Goal: Communication & Community: Answer question/provide support

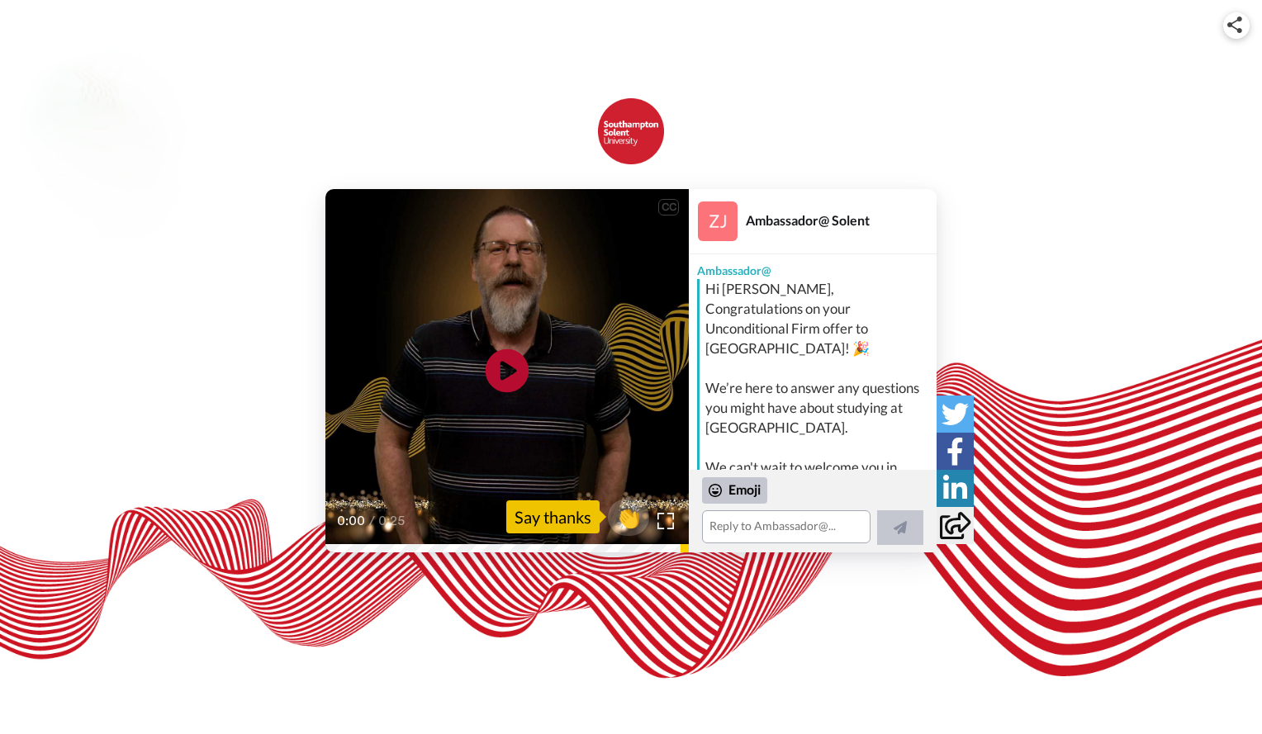
click at [513, 347] on icon "Play/Pause" at bounding box center [508, 371] width 44 height 78
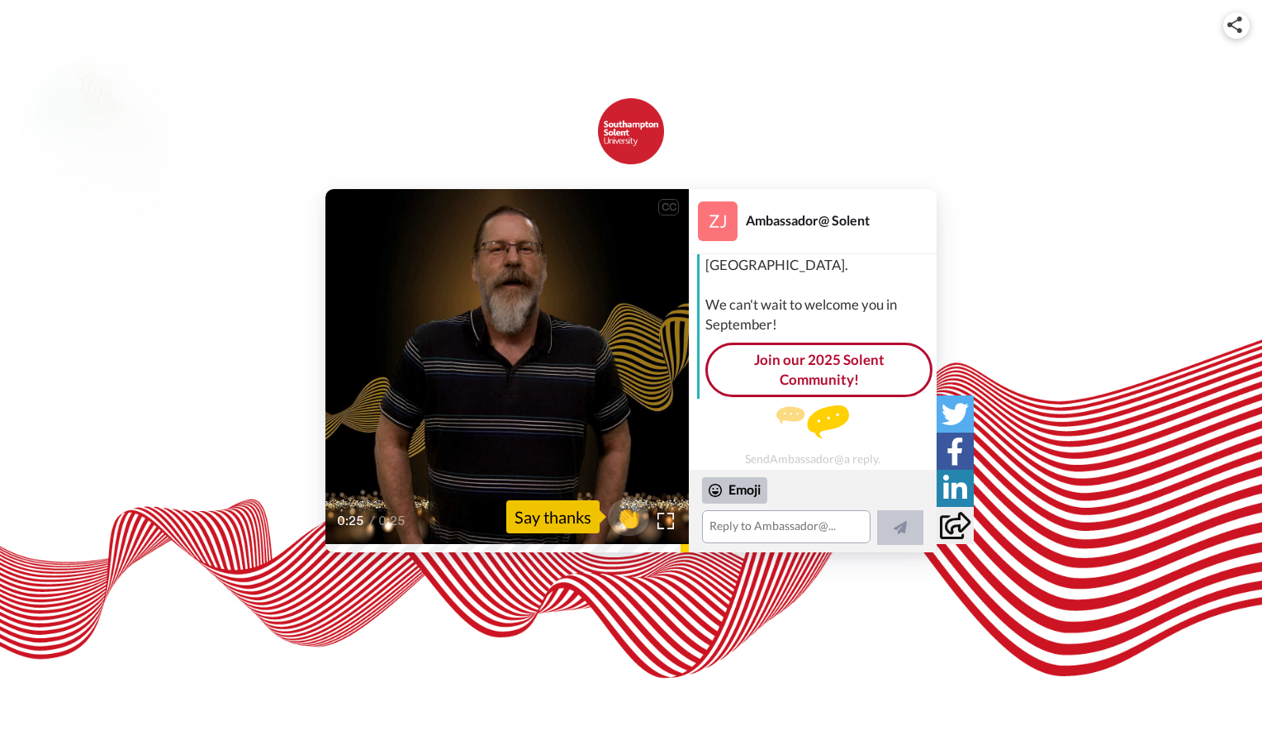
scroll to position [167, 0]
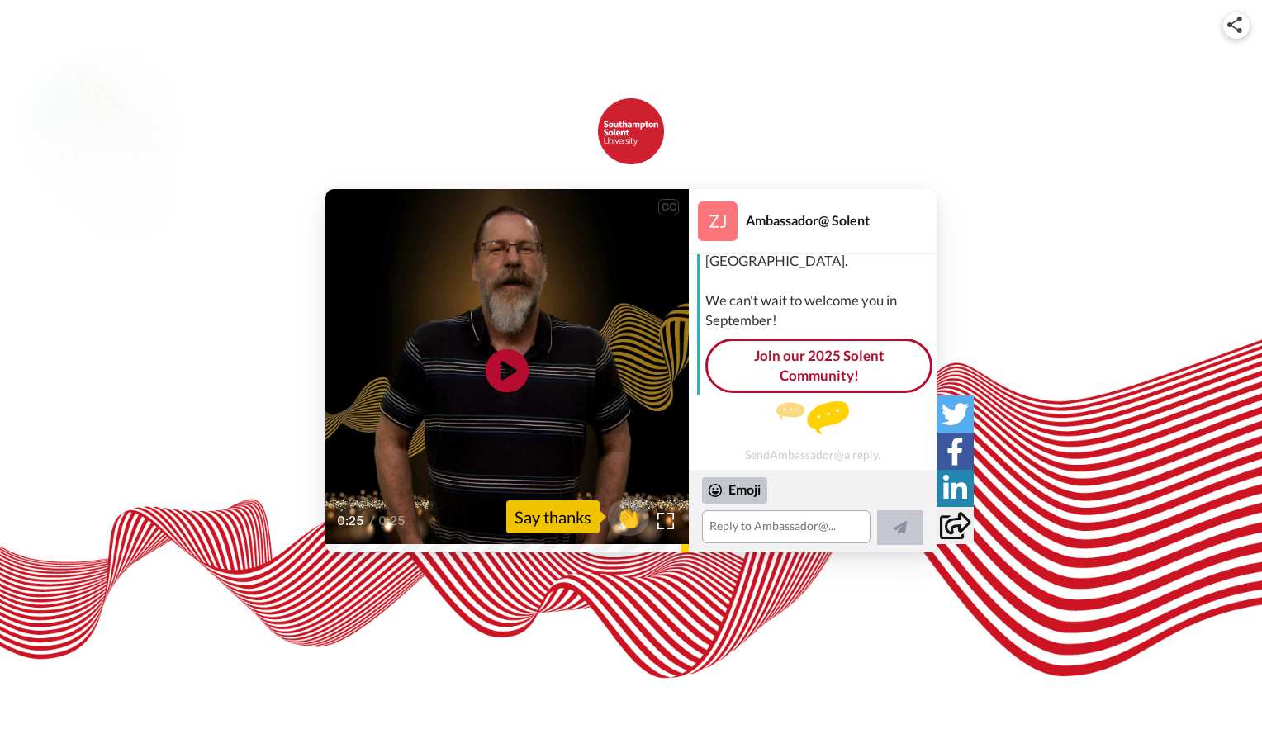
click at [503, 345] on icon "Play/Pause" at bounding box center [508, 371] width 44 height 78
click at [582, 373] on video at bounding box center [508, 371] width 364 height 364
click at [774, 508] on div "Emoji" at bounding box center [812, 512] width 221 height 68
click at [773, 516] on textarea at bounding box center [783, 516] width 162 height 58
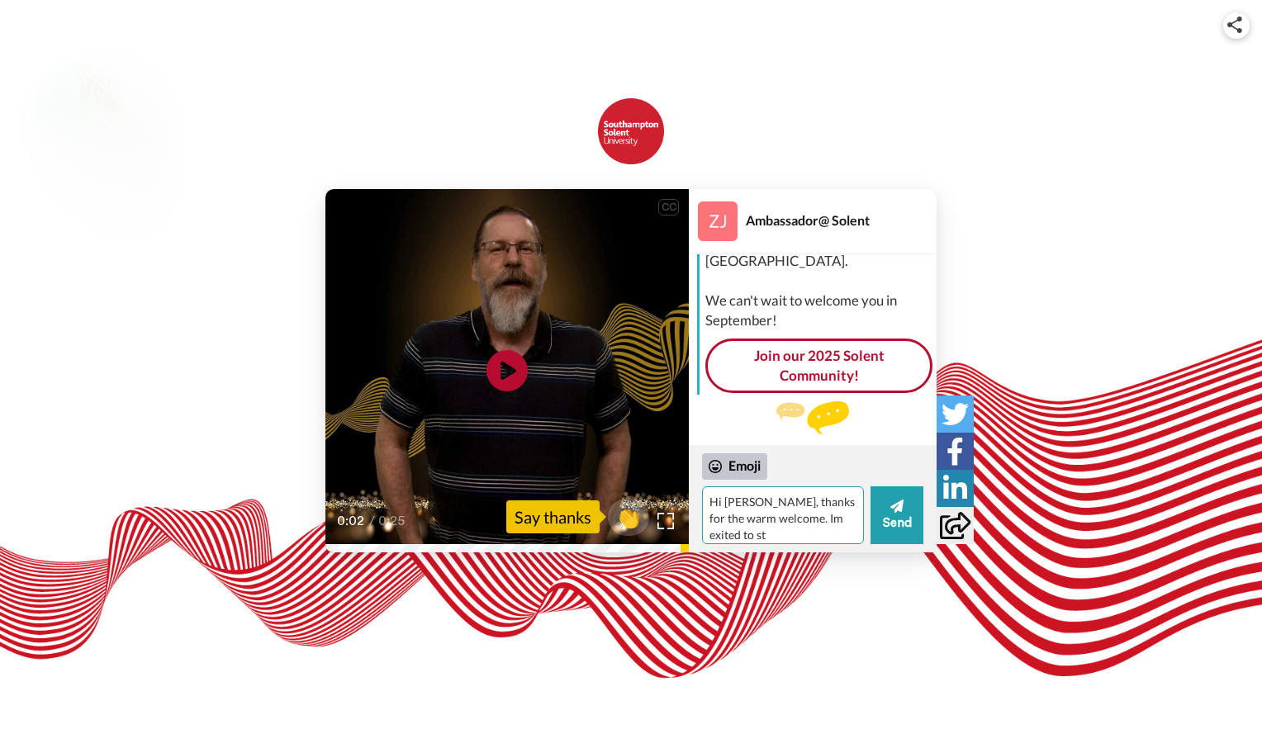
click at [841, 525] on textarea "Hi [PERSON_NAME], thanks for the warm welcome. Im exited to st" at bounding box center [783, 516] width 162 height 58
click at [840, 533] on textarea "Hi [PERSON_NAME], thanks for the warm welcome. Im exited to start learning and …" at bounding box center [783, 516] width 162 height 58
click at [829, 539] on textarea "Hi [PERSON_NAME], thanks for the warm welcome. Im exited to start learning and …" at bounding box center [783, 516] width 162 height 58
click at [828, 516] on textarea "Hi [PERSON_NAME], thanks for the warm welcome. mmemeeting" at bounding box center [783, 516] width 162 height 58
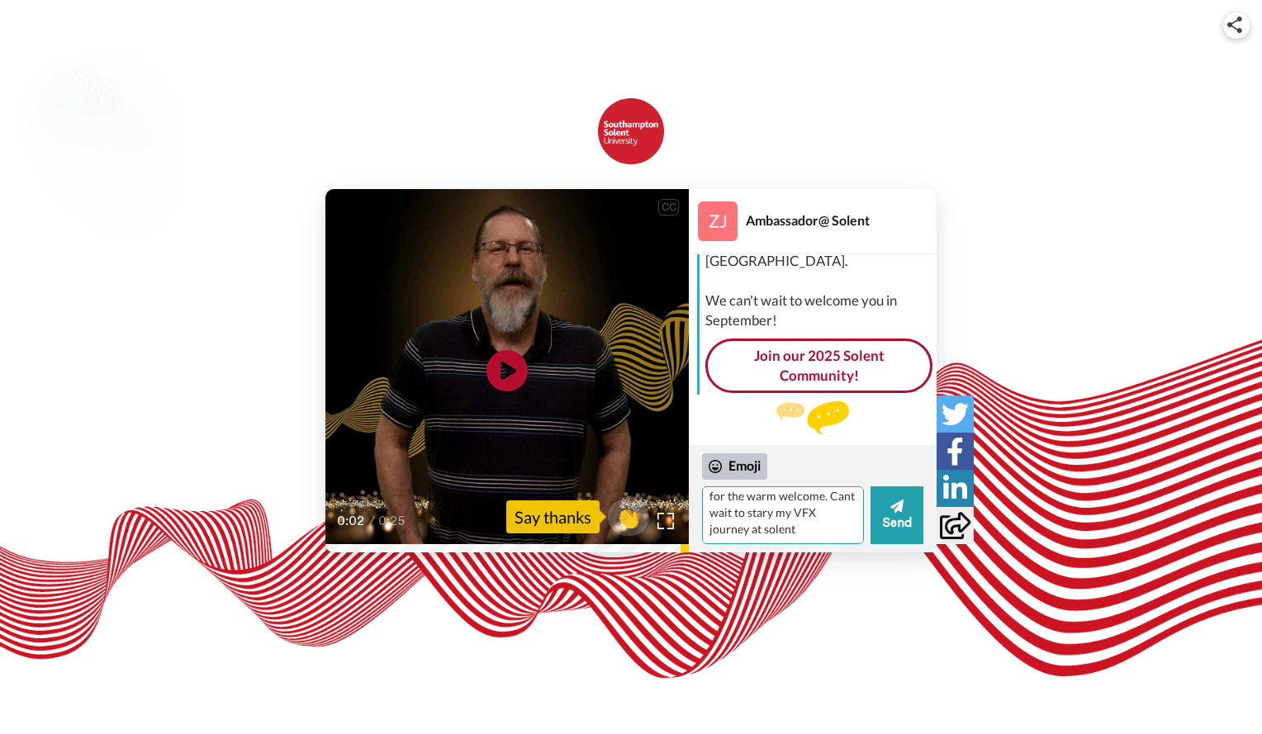
scroll to position [23, 0]
click at [715, 528] on textarea "Hi [PERSON_NAME], thanks for the warm welcome. Cant wait to stary my VFX journe…" at bounding box center [783, 516] width 162 height 58
click at [771, 535] on textarea "Hi [PERSON_NAME], thanks for the warm welcome. Cant wait to stary my VFX journe…" at bounding box center [783, 516] width 162 height 58
click at [747, 512] on textarea "Hi [PERSON_NAME], thanks for the warm welcome. Cant wait to stary my VFX journe…" at bounding box center [783, 516] width 162 height 58
click at [779, 530] on textarea "Hi [PERSON_NAME], thanks for the warm welcome. Cant wait to start my VFX journe…" at bounding box center [783, 516] width 162 height 58
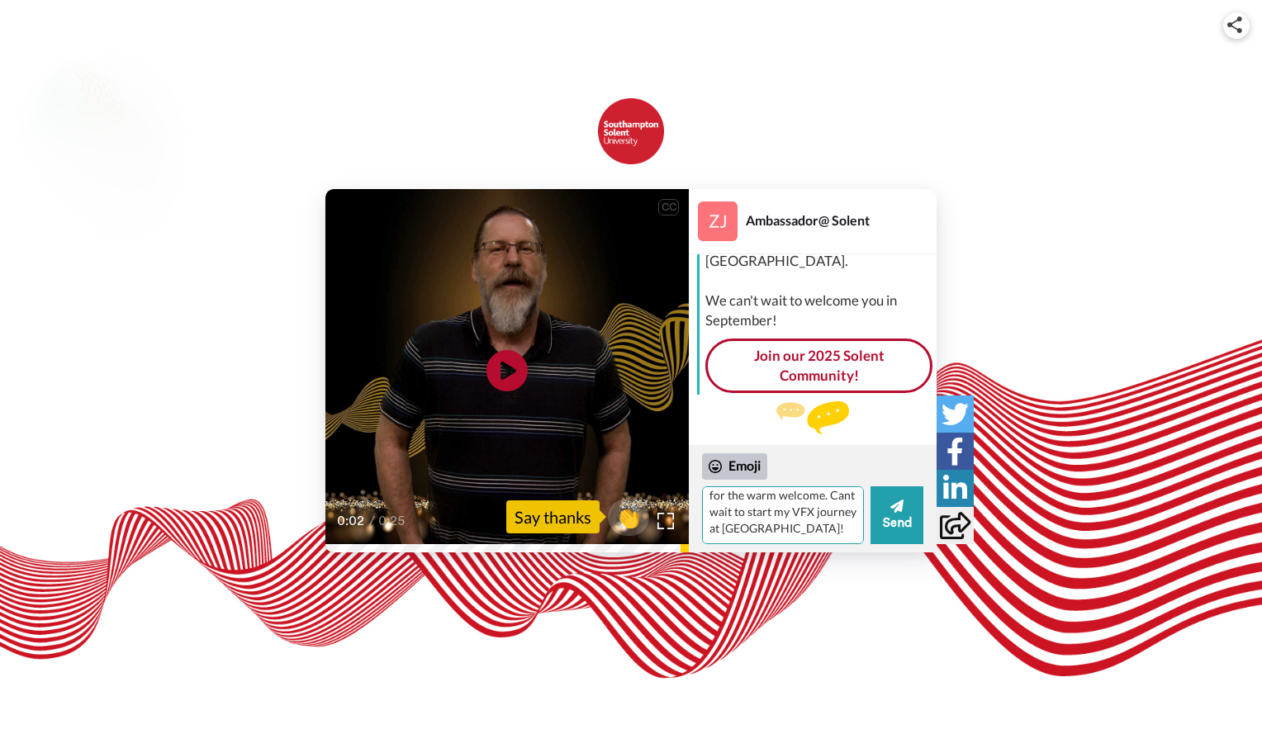
click at [743, 525] on textarea "Hi [PERSON_NAME], thanks for the warm welcome. Cant wait to start my VFX journe…" at bounding box center [783, 516] width 162 height 58
click at [834, 531] on textarea "Hi [PERSON_NAME], thanks for the warm welcome. Cant wait to start my VFX journe…" at bounding box center [783, 516] width 162 height 58
click at [801, 530] on textarea "Hi [PERSON_NAME], thanks for the warm welcome. Cant wait to start my VFX journe…" at bounding box center [783, 516] width 162 height 58
click at [835, 535] on textarea "Hi [PERSON_NAME], thanks for the warm welcome. Cant wait to start my VFX journe…" at bounding box center [783, 516] width 162 height 58
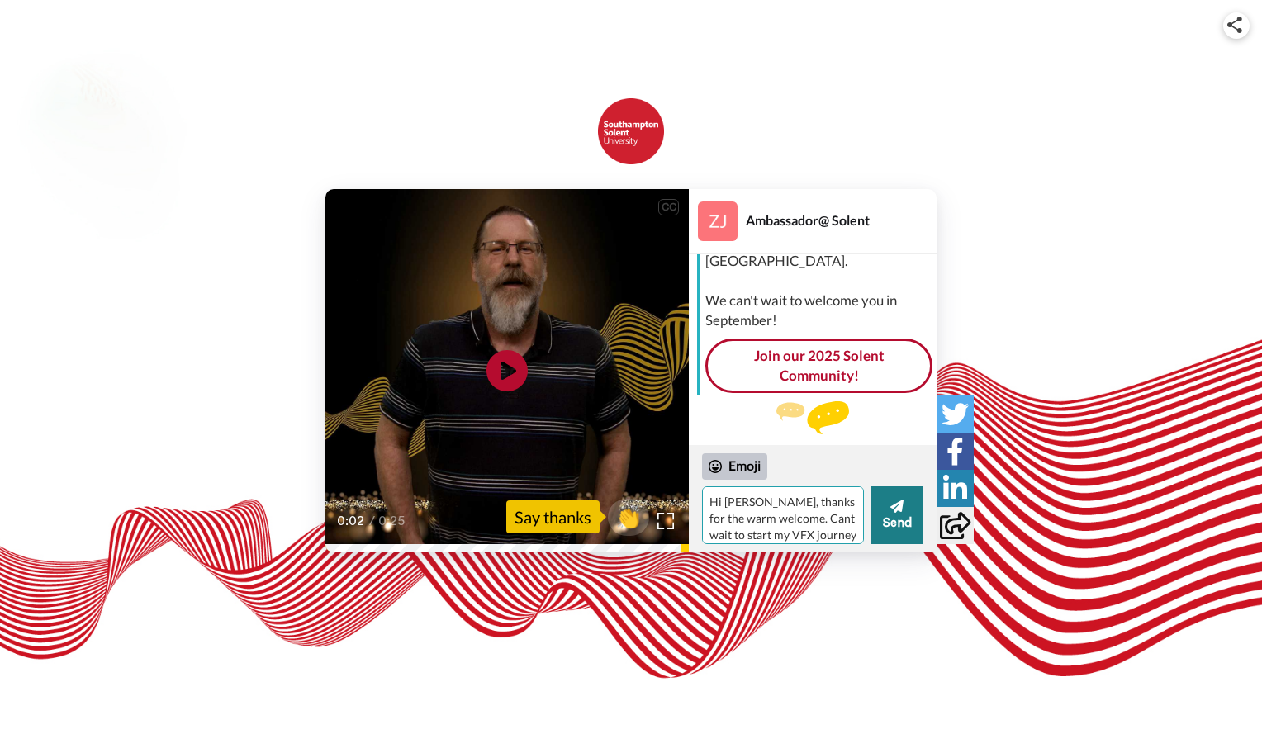
type textarea "Hi [PERSON_NAME], thanks for the warm welcome. Cant wait to start my VFX journe…"
click at [879, 512] on button "Send" at bounding box center [897, 516] width 53 height 58
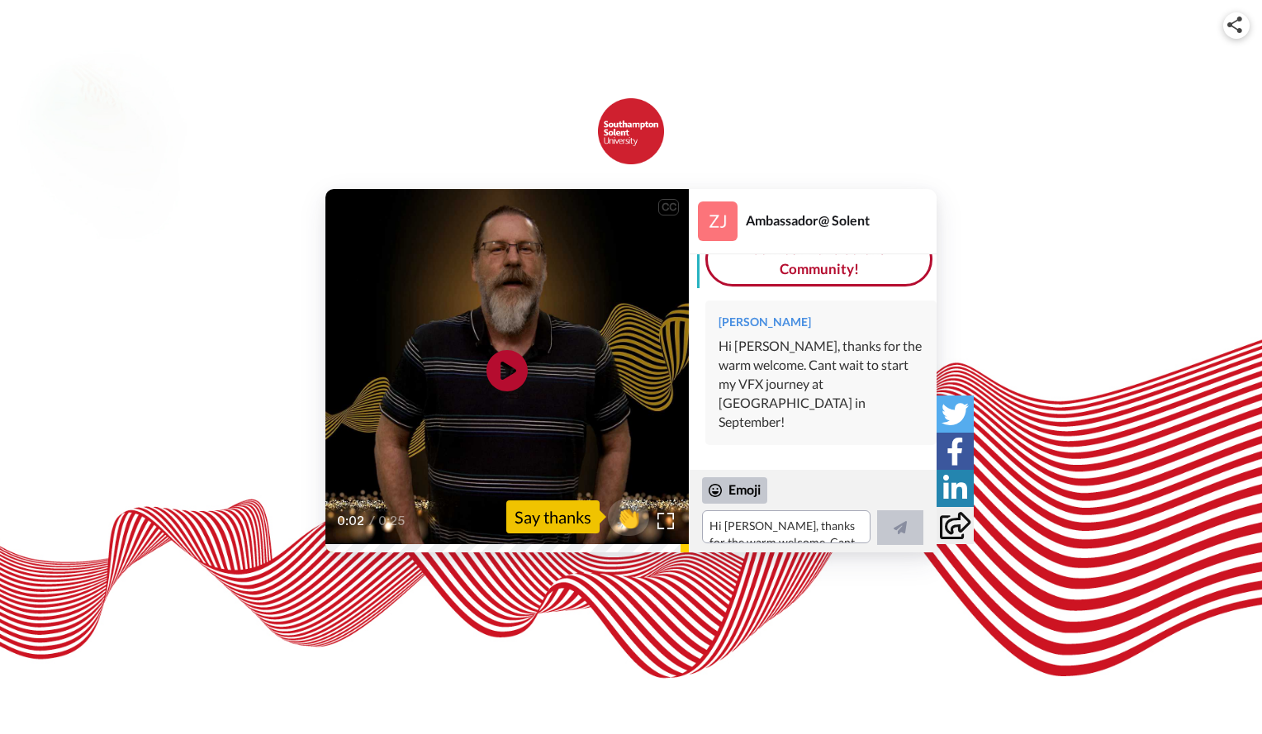
scroll to position [254, 0]
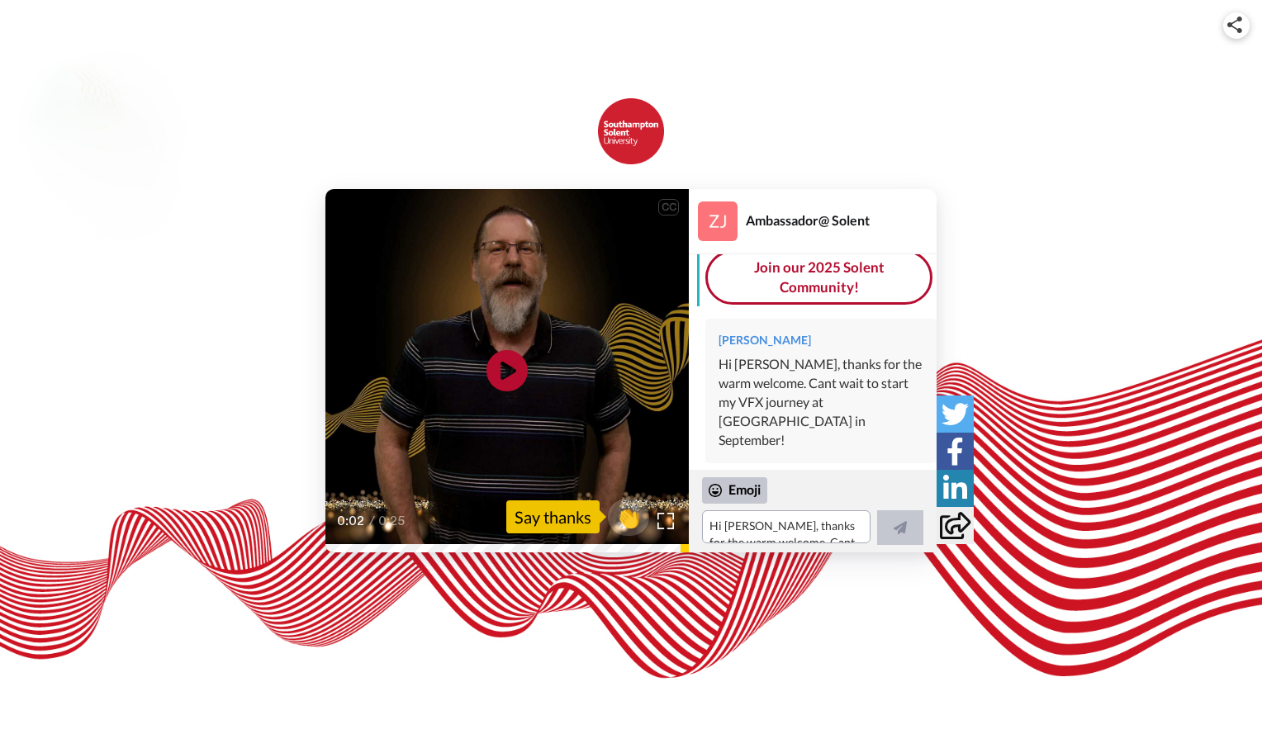
click at [794, 435] on div "[PERSON_NAME] Hi [PERSON_NAME], thanks for the warm welcome. Cant wait to start…" at bounding box center [813, 392] width 248 height 173
